Goal: Find specific page/section: Find specific page/section

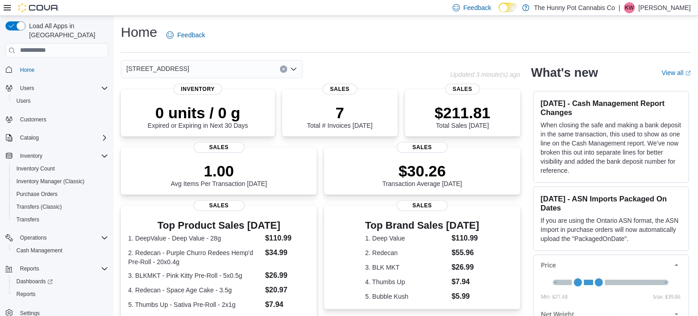
click at [282, 69] on icon "Clear input" at bounding box center [284, 69] width 4 height 4
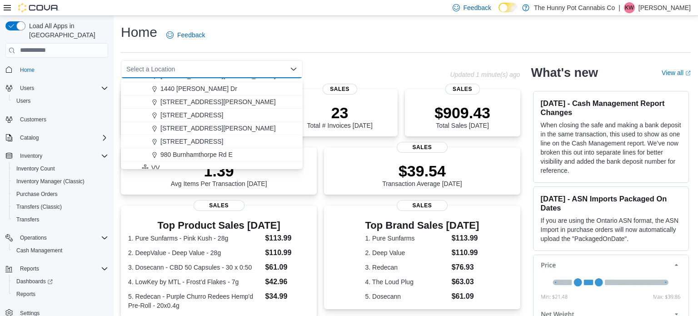
scroll to position [475, 0]
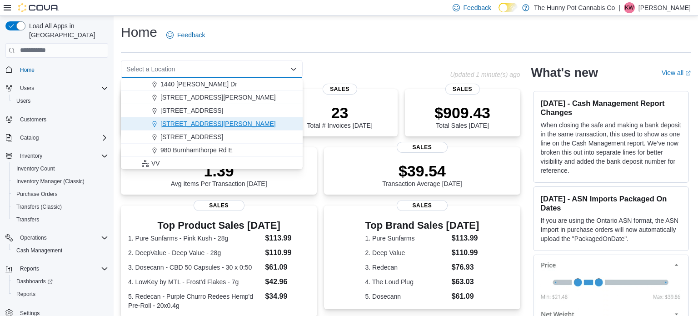
click at [178, 124] on span "6161 Thorold Stone Rd" at bounding box center [217, 123] width 115 height 9
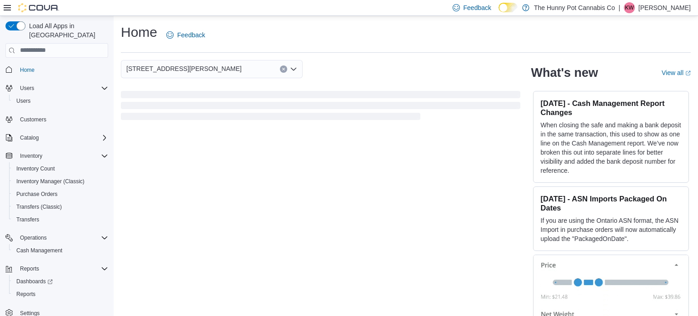
click at [345, 61] on div "6161 Thorold Stone Rd Combo box. Selected. 6161 Thorold Stone Rd. Press Backspa…" at bounding box center [321, 69] width 400 height 18
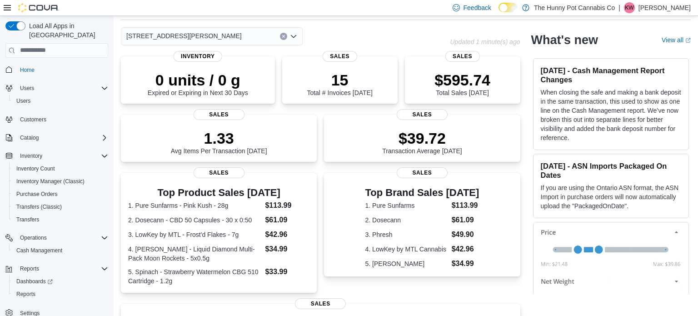
scroll to position [0, 0]
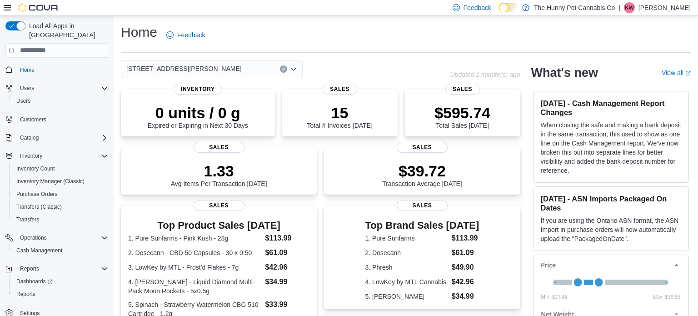
click at [283, 69] on icon "Clear input" at bounding box center [283, 69] width 2 height 2
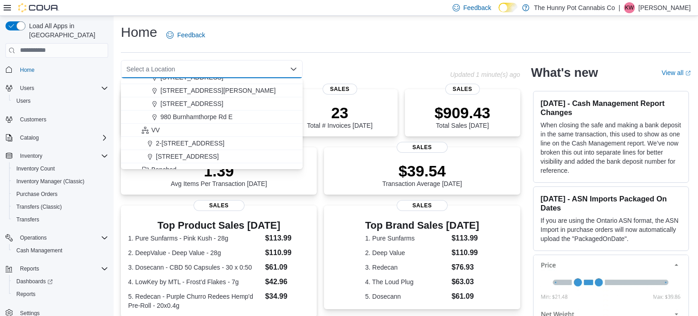
scroll to position [516, 0]
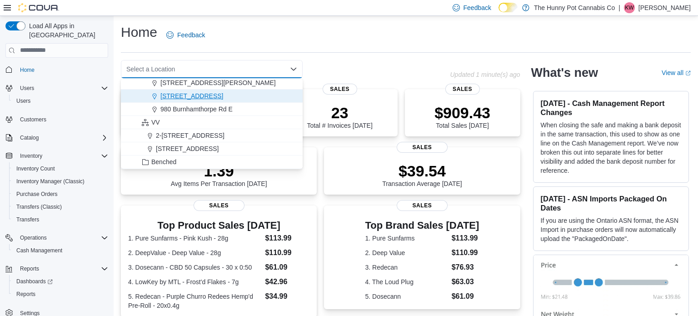
click at [200, 99] on span "[STREET_ADDRESS]" at bounding box center [191, 95] width 63 height 9
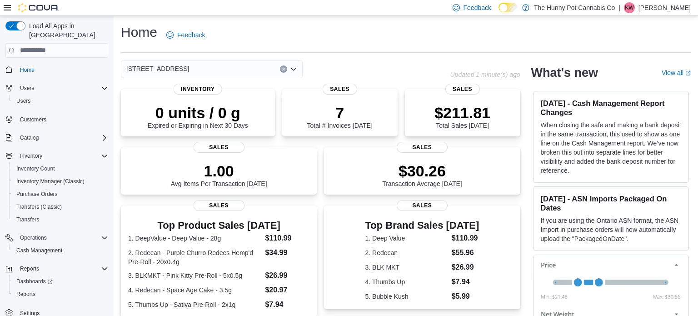
click at [337, 65] on div "7481 Oakwood Drive Combo box. Selected. 7481 Oakwood Drive. Press Backspace to …" at bounding box center [285, 69] width 329 height 18
